Goal: Task Accomplishment & Management: Manage account settings

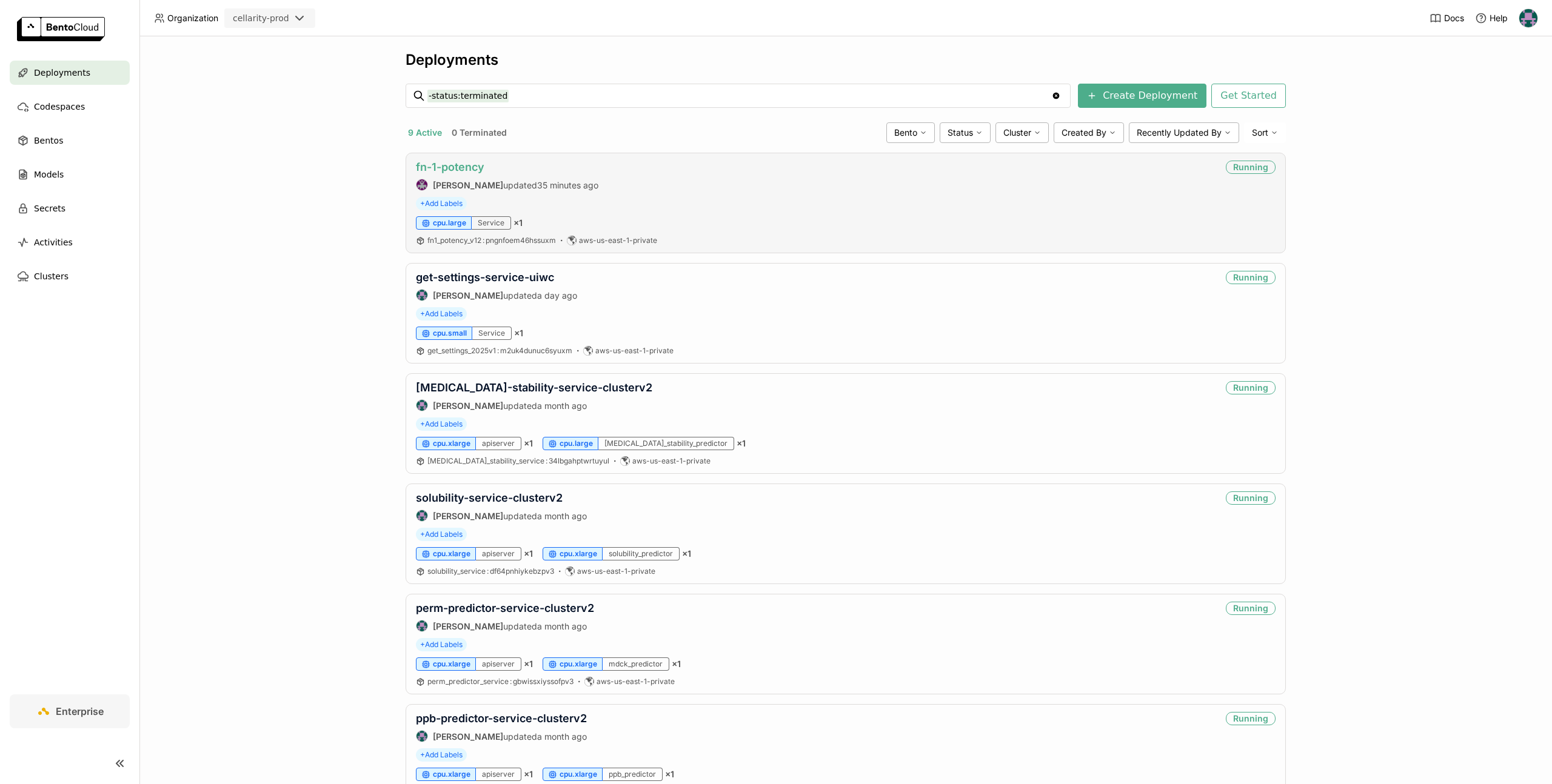
click at [454, 161] on link "fn-1-potency" at bounding box center [449, 167] width 68 height 12
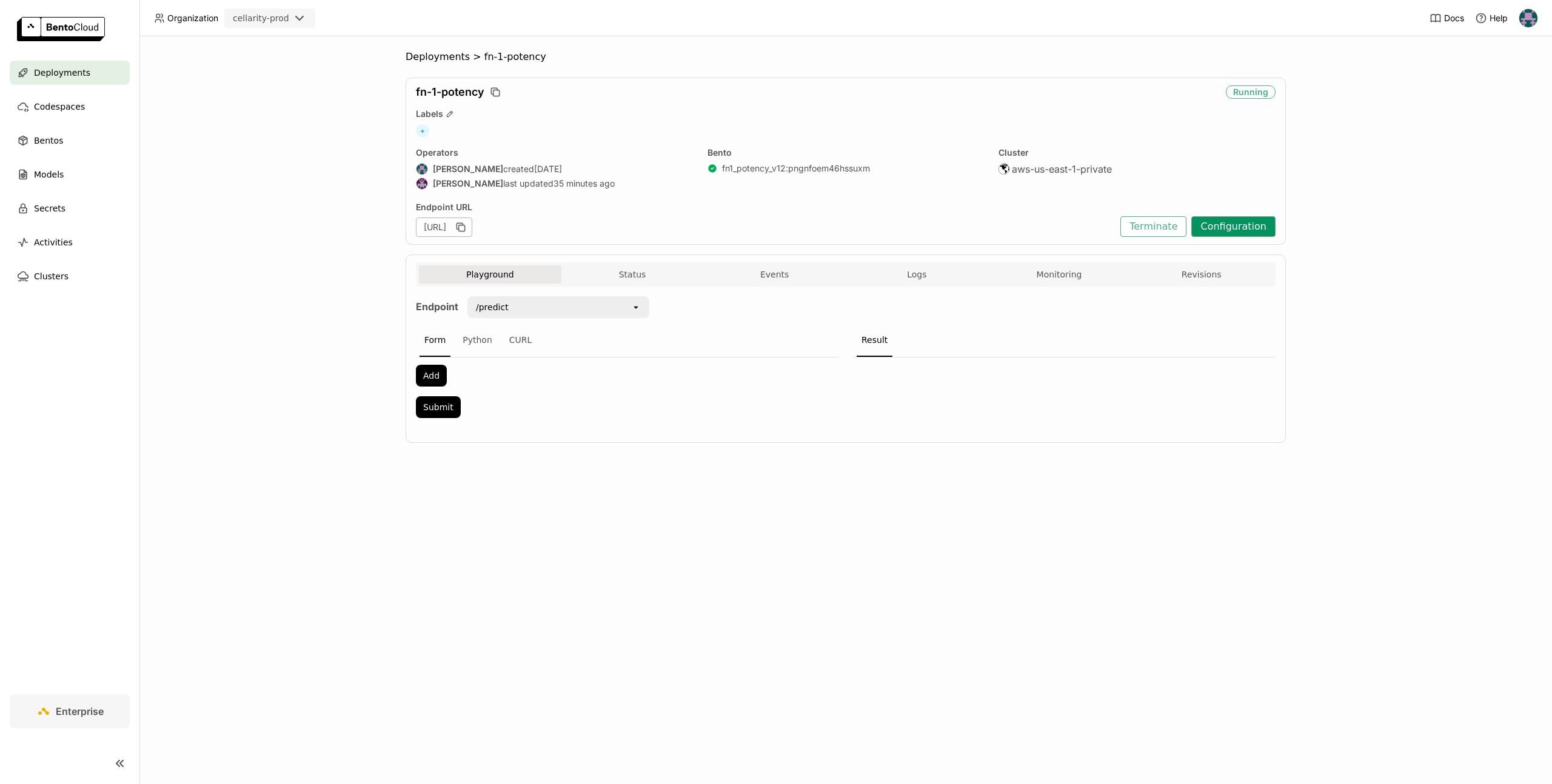
click at [1233, 219] on button "Configuration" at bounding box center [1233, 227] width 84 height 21
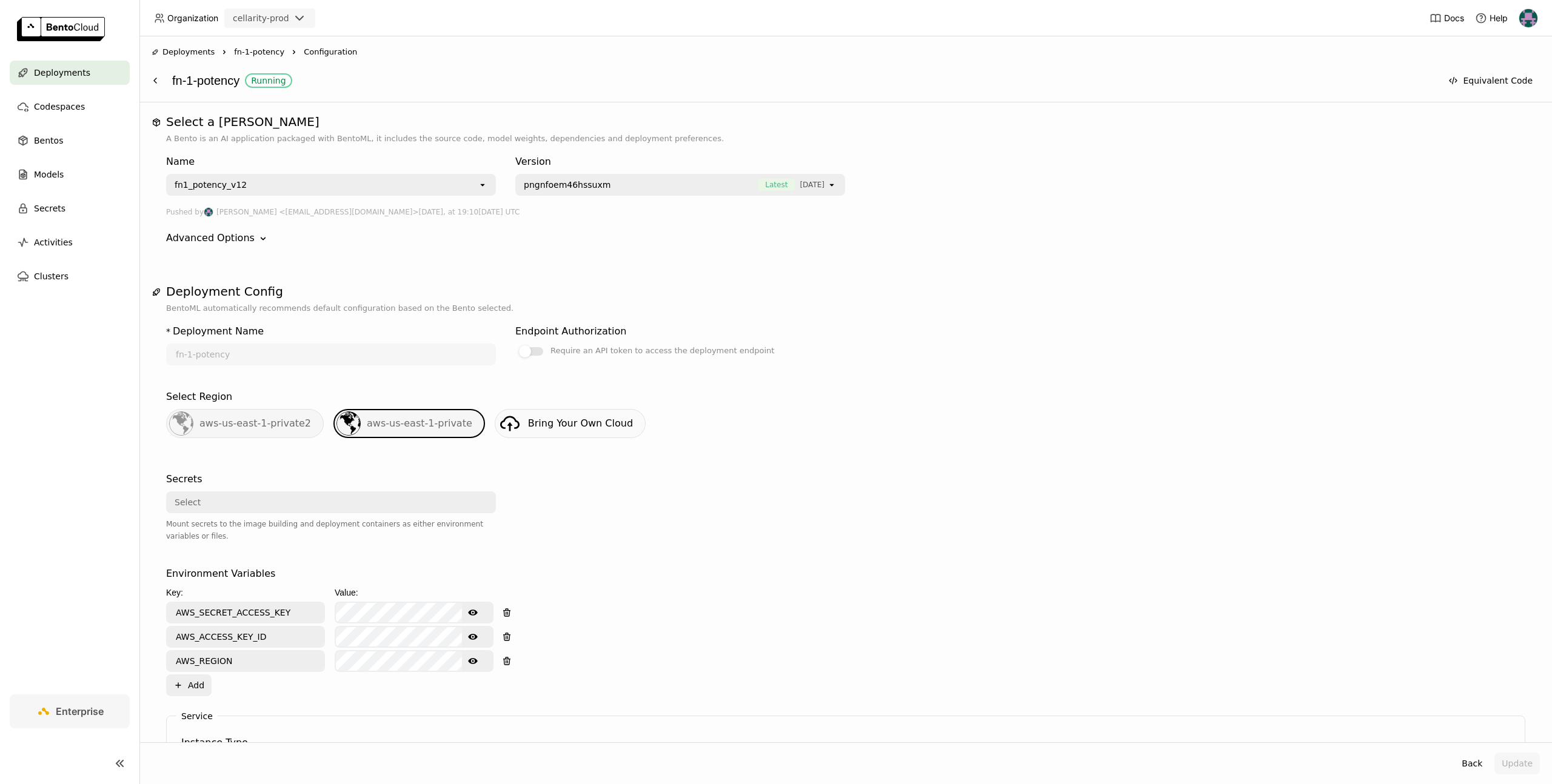
click at [361, 183] on div "fn1_potency_v12" at bounding box center [322, 185] width 311 height 19
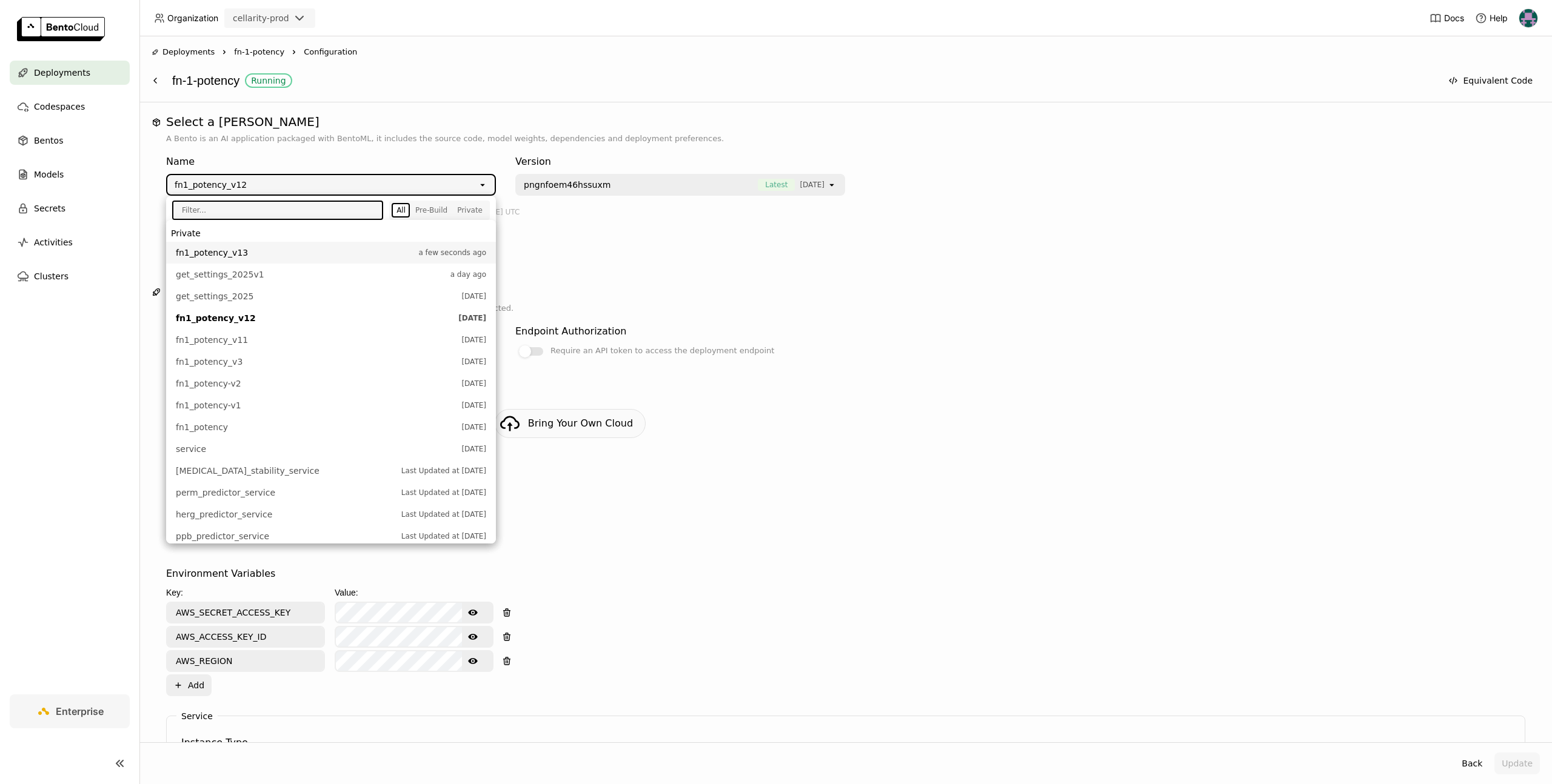
click at [262, 252] on span "fn1_potency_v13" at bounding box center [294, 253] width 236 height 12
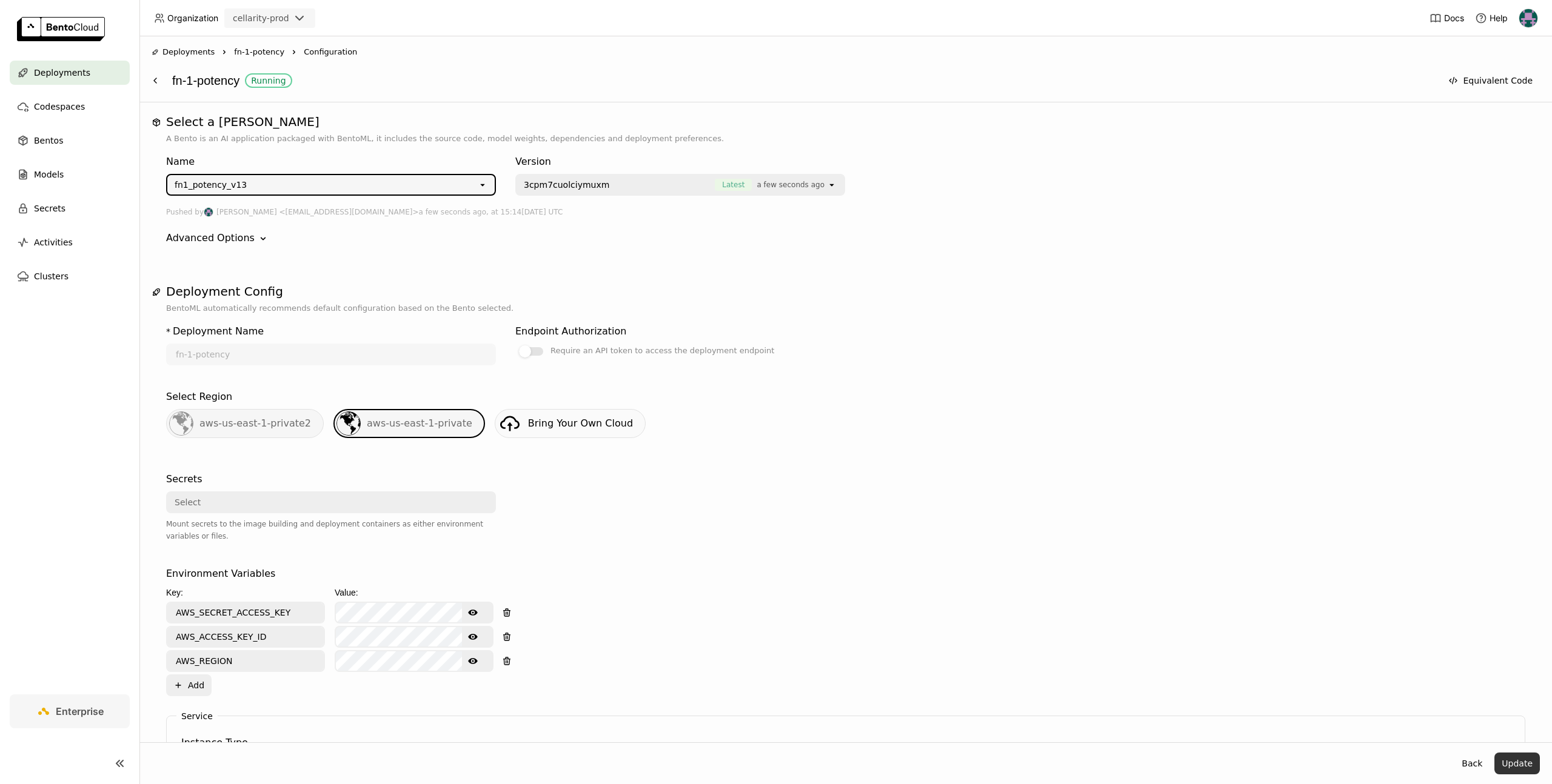
click at [1515, 760] on button "Update" at bounding box center [1517, 763] width 46 height 22
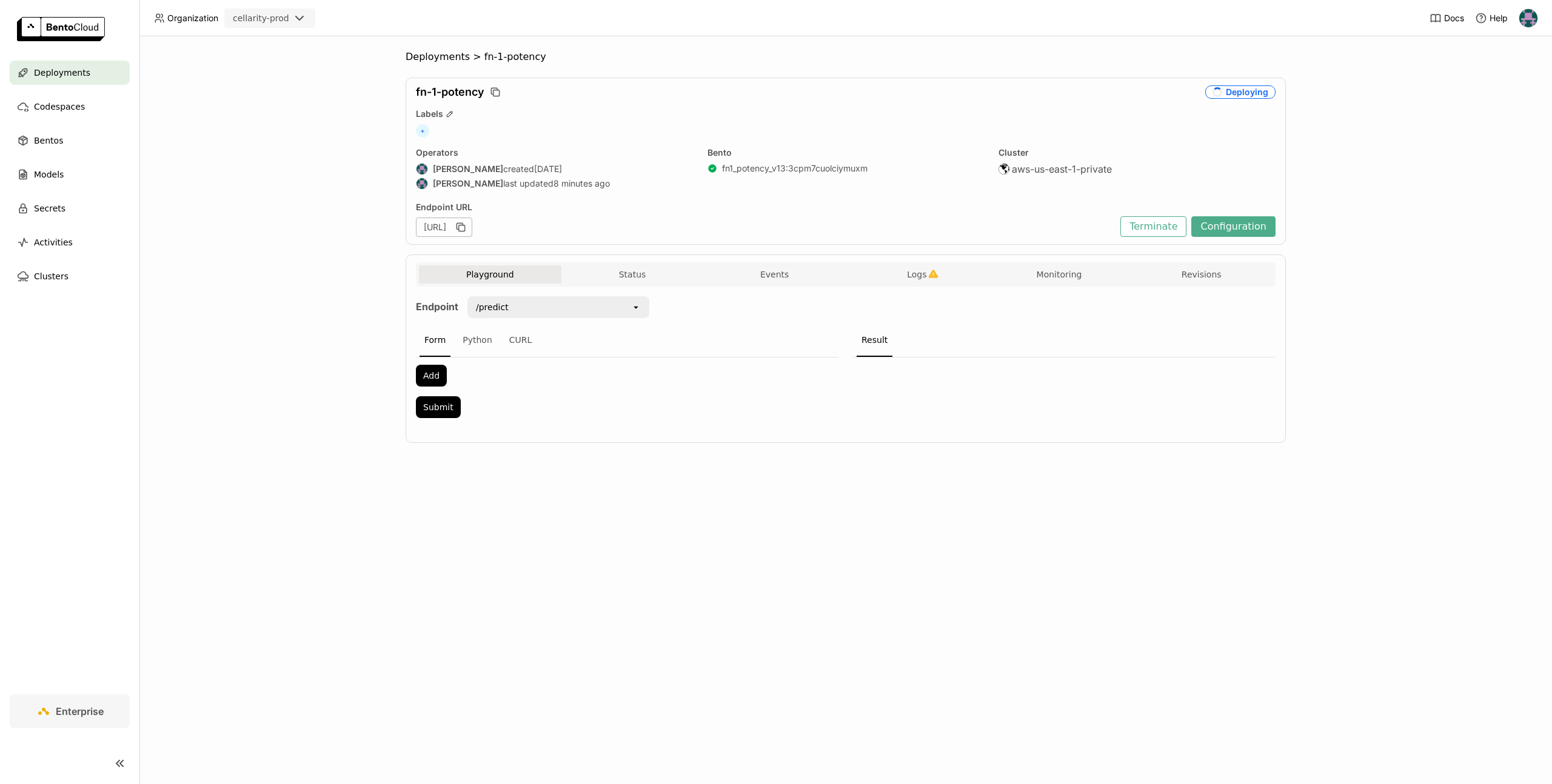
click at [313, 266] on div "Deployments > fn-1-potency fn-1-potency Deploying Labels + Operators [PERSON_NA…" at bounding box center [846, 410] width 1413 height 748
click at [353, 96] on div "Deployments > fn-1-potency fn-1-potency Deploying Labels + Operators [PERSON_NA…" at bounding box center [846, 410] width 1413 height 748
